Goal: Task Accomplishment & Management: Use online tool/utility

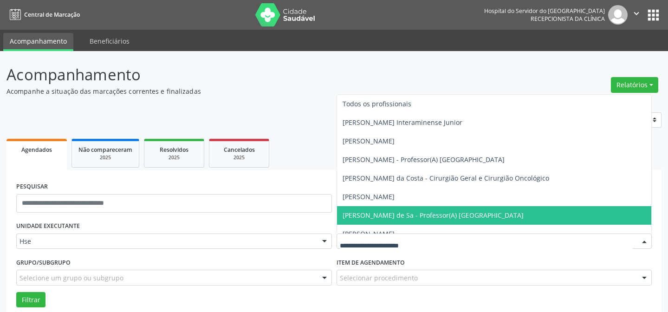
scroll to position [63, 0]
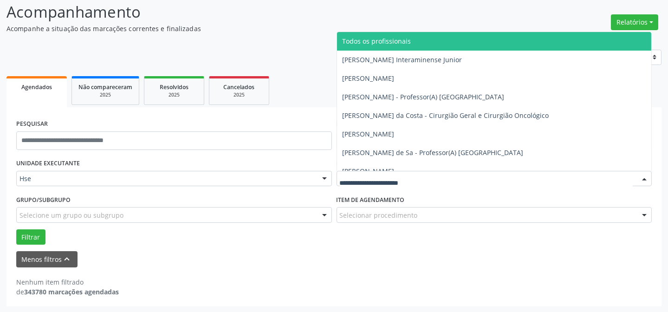
click at [579, 39] on span "Todos os profissionais" at bounding box center [494, 41] width 315 height 19
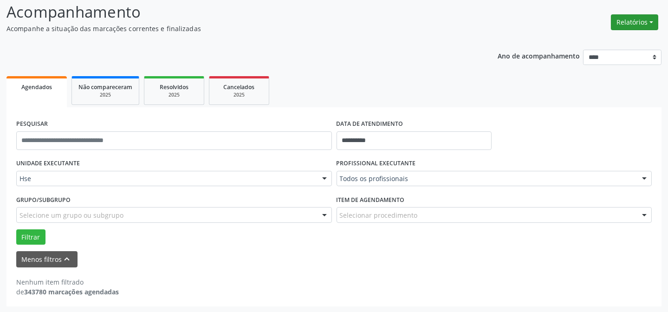
click at [644, 24] on button "Relatórios" at bounding box center [634, 22] width 47 height 16
click at [610, 41] on link "Agendamentos" at bounding box center [609, 41] width 100 height 13
select select "*"
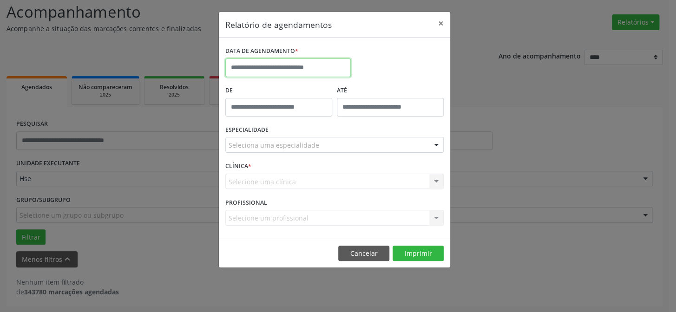
click at [260, 68] on input "text" at bounding box center [287, 68] width 125 height 19
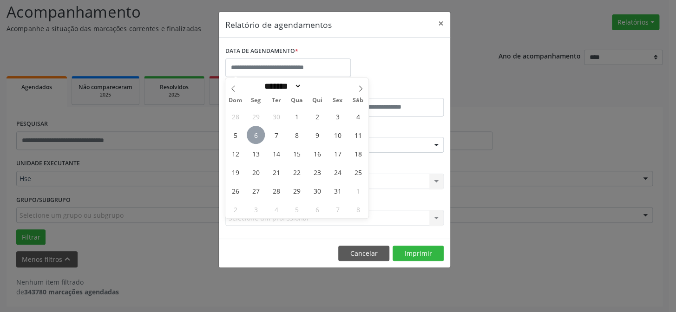
click at [259, 135] on span "6" at bounding box center [256, 135] width 18 height 18
type input "**********"
click at [259, 135] on span "6" at bounding box center [256, 135] width 18 height 18
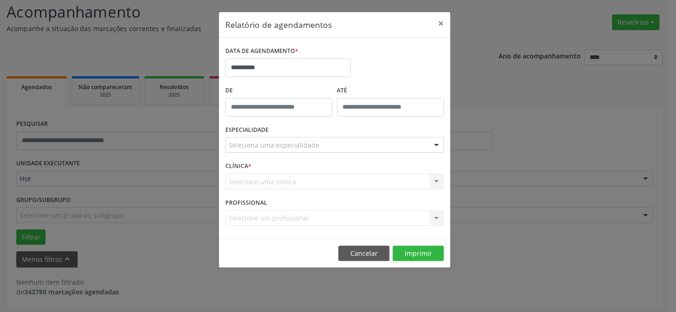
click at [356, 143] on div "Seleciona uma especialidade" at bounding box center [334, 145] width 218 height 16
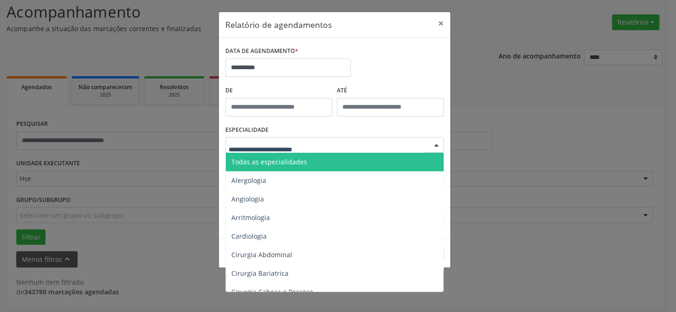
click at [354, 161] on span "Todas as especialidades" at bounding box center [335, 162] width 219 height 19
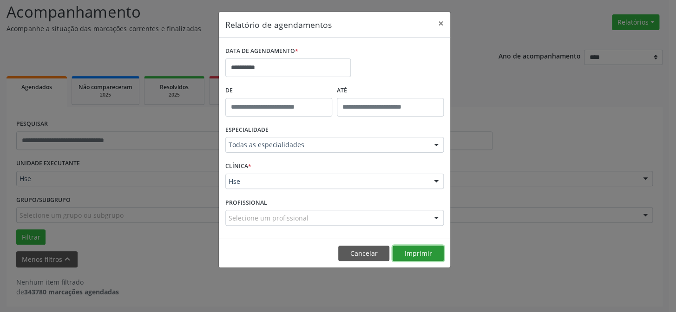
click at [431, 256] on button "Imprimir" at bounding box center [417, 254] width 51 height 16
click at [443, 23] on button "×" at bounding box center [440, 23] width 19 height 23
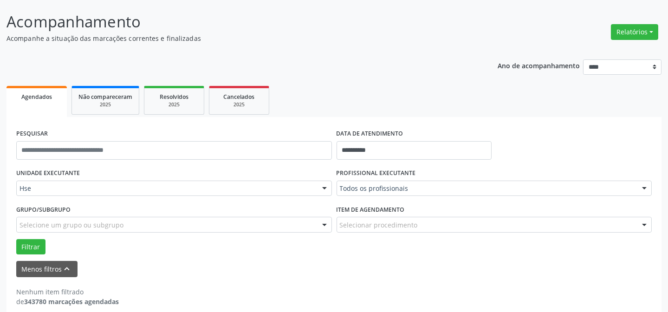
scroll to position [0, 0]
